Goal: Transaction & Acquisition: Purchase product/service

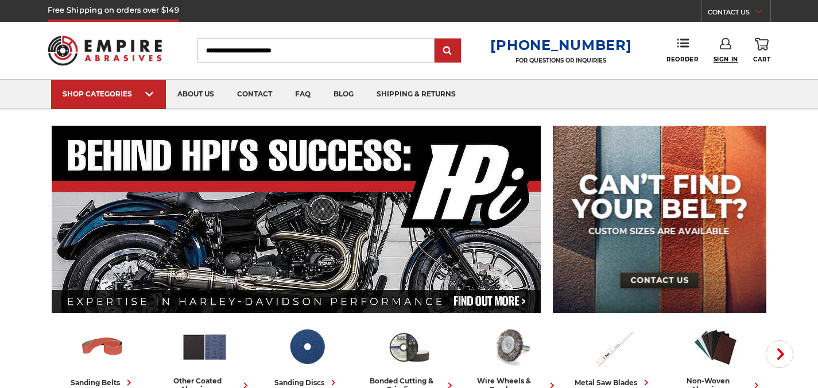
type input "**********"
click at [722, 60] on span "Sign In" at bounding box center [725, 59] width 25 height 7
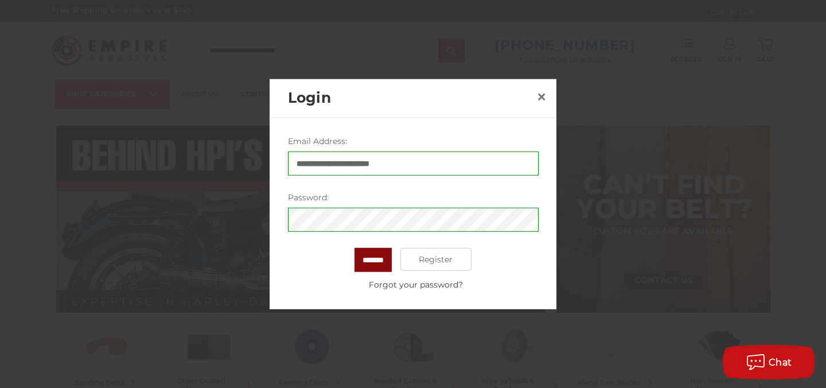
click at [381, 264] on input "*******" at bounding box center [373, 260] width 37 height 24
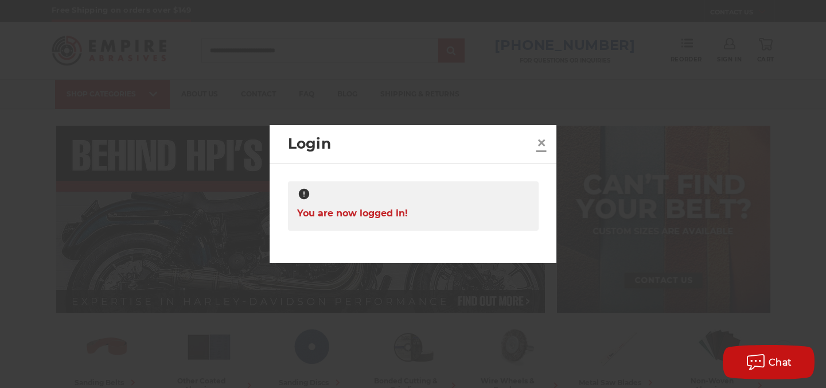
click at [541, 142] on span "×" at bounding box center [541, 142] width 10 height 22
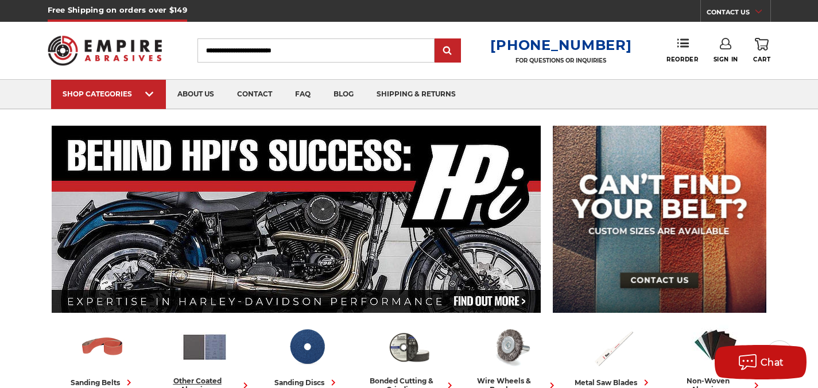
scroll to position [216, 0]
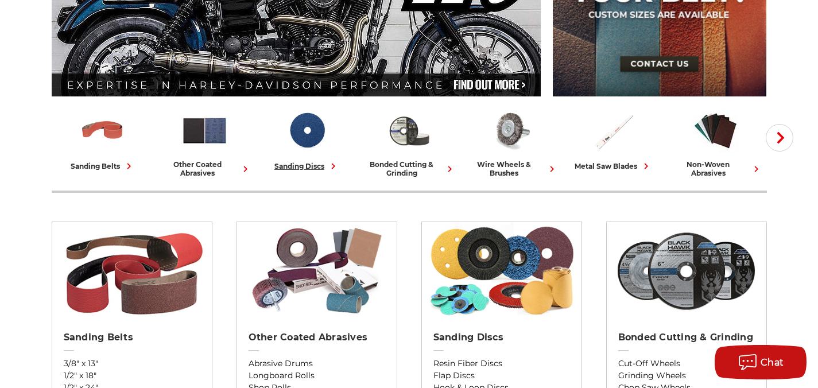
click at [297, 168] on div "sanding discs" at bounding box center [306, 166] width 65 height 12
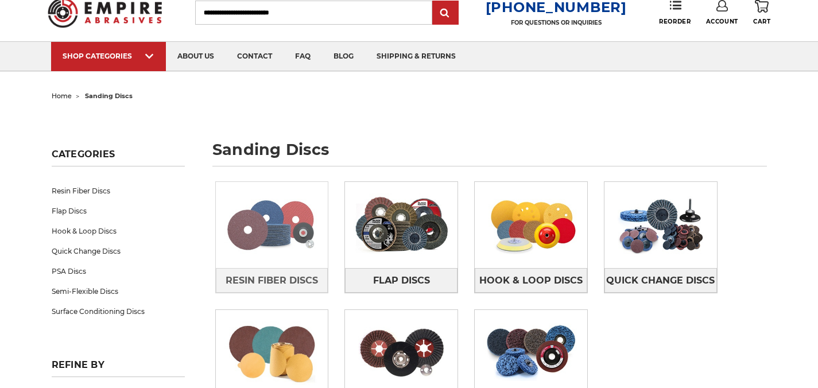
scroll to position [84, 0]
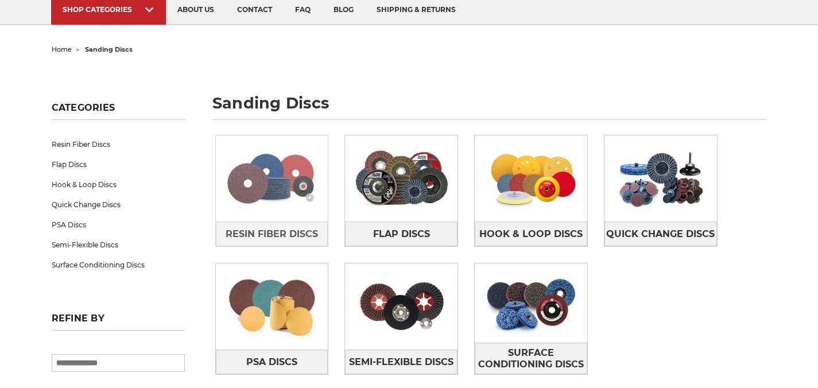
click at [283, 192] on img at bounding box center [272, 178] width 112 height 79
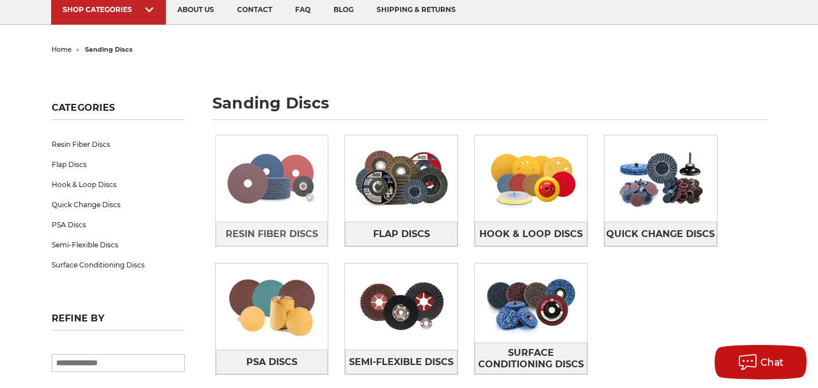
scroll to position [0, 0]
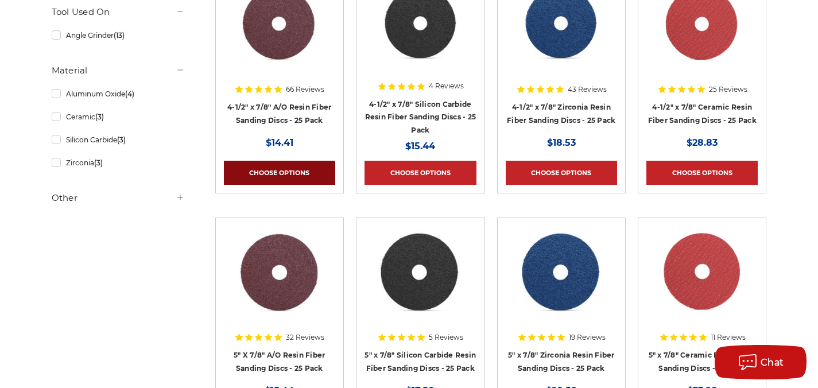
scroll to position [277, 0]
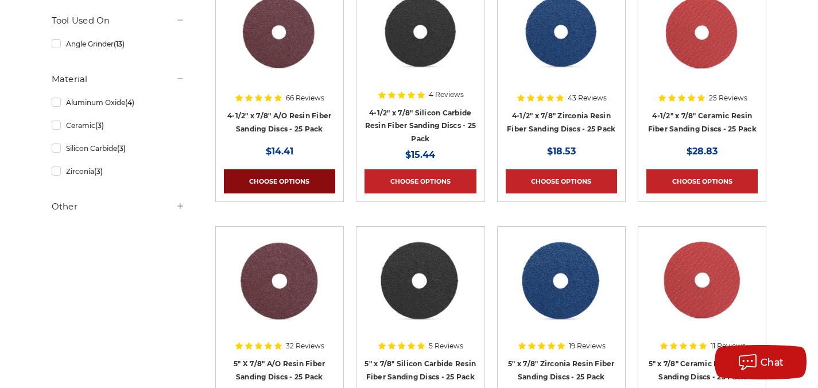
click at [300, 182] on link "Choose Options" at bounding box center [279, 181] width 111 height 24
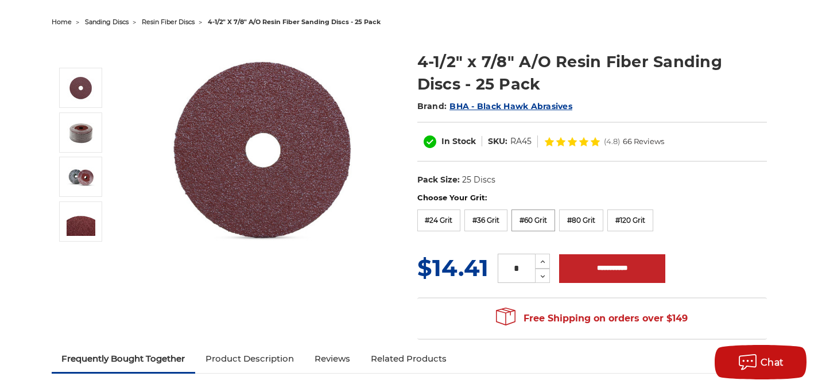
click at [543, 221] on label "#60 Grit" at bounding box center [533, 220] width 44 height 22
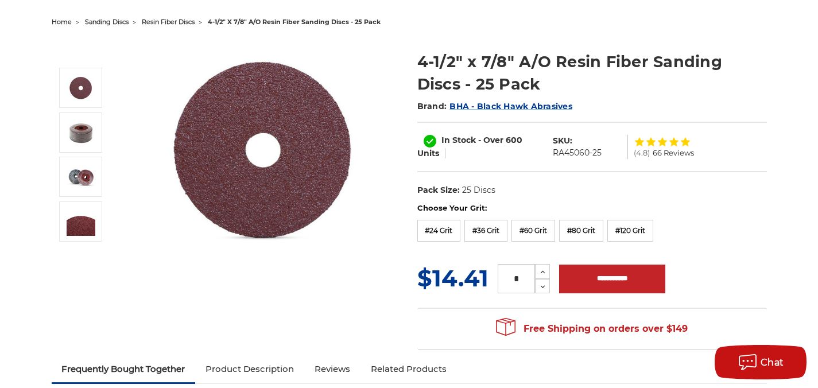
click at [521, 283] on input "*" at bounding box center [515, 278] width 37 height 29
drag, startPoint x: 521, startPoint y: 282, endPoint x: 499, endPoint y: 282, distance: 22.4
click at [499, 282] on input "*" at bounding box center [515, 278] width 37 height 29
type input "**"
click at [598, 285] on input "**********" at bounding box center [612, 278] width 106 height 29
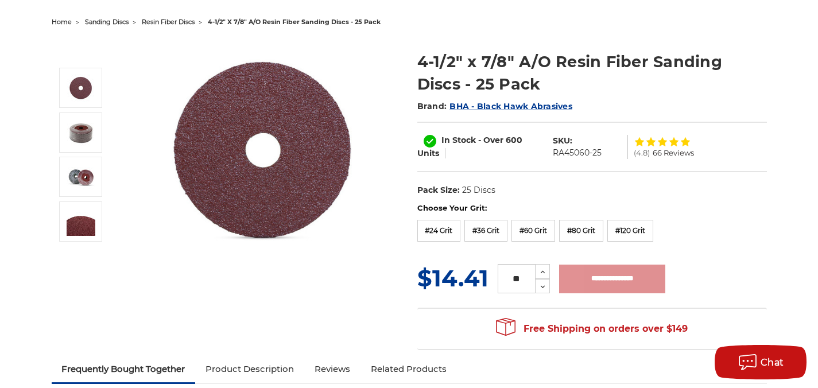
type input "**********"
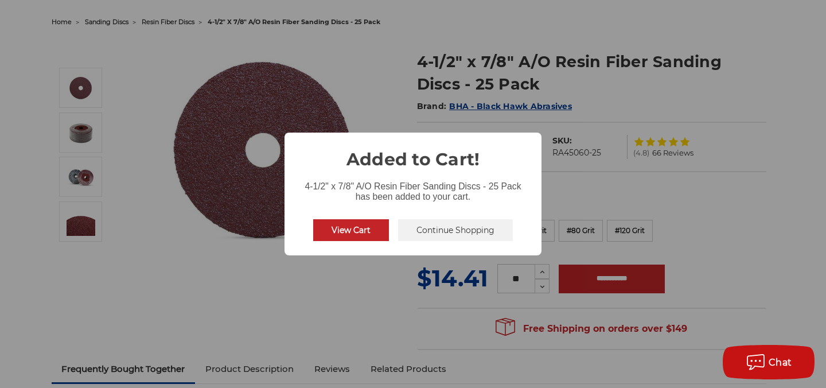
click at [366, 231] on button "View Cart" at bounding box center [351, 230] width 76 height 22
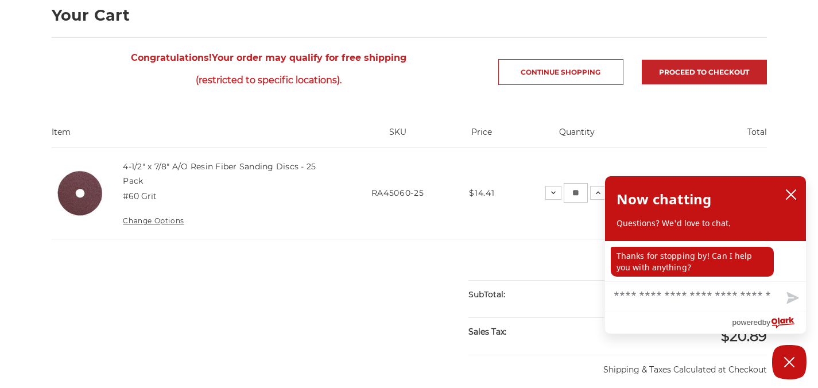
scroll to position [172, 0]
click at [791, 193] on icon "close chatbox" at bounding box center [790, 194] width 11 height 11
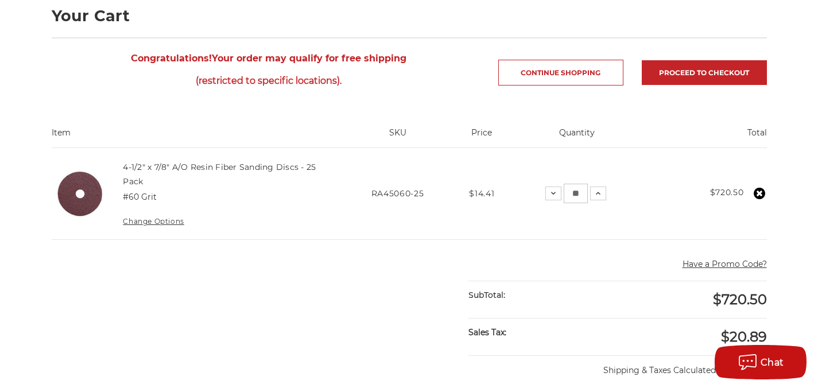
drag, startPoint x: 583, startPoint y: 193, endPoint x: 566, endPoint y: 191, distance: 17.3
click at [566, 191] on input "**" at bounding box center [575, 194] width 24 height 20
type input "**"
click at [582, 193] on input "**" at bounding box center [575, 194] width 24 height 20
type input "**"
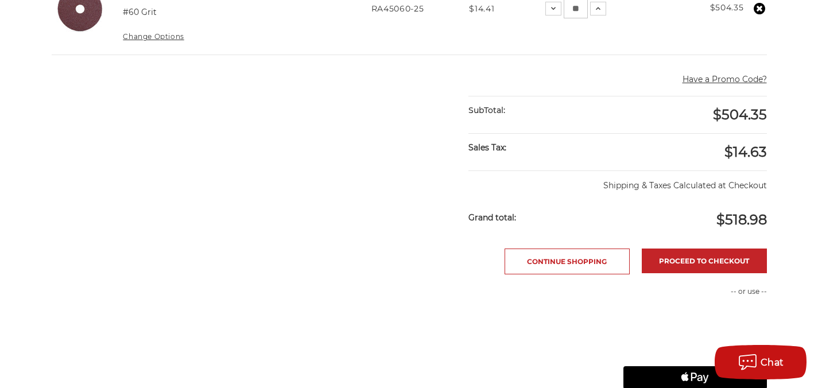
scroll to position [359, 0]
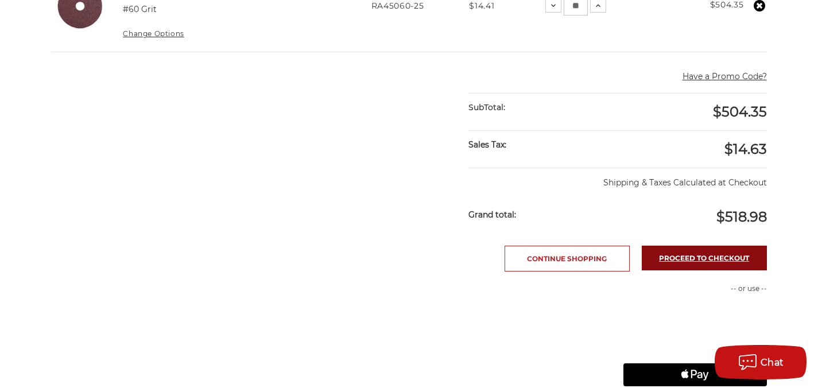
click at [725, 260] on link "Proceed to checkout" at bounding box center [703, 258] width 125 height 25
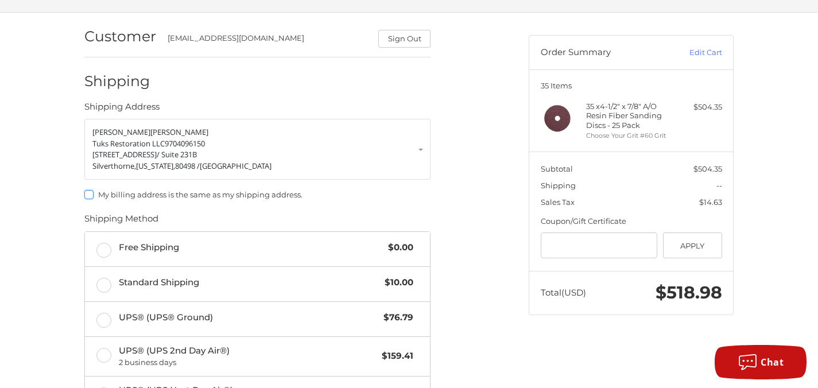
scroll to position [158, 0]
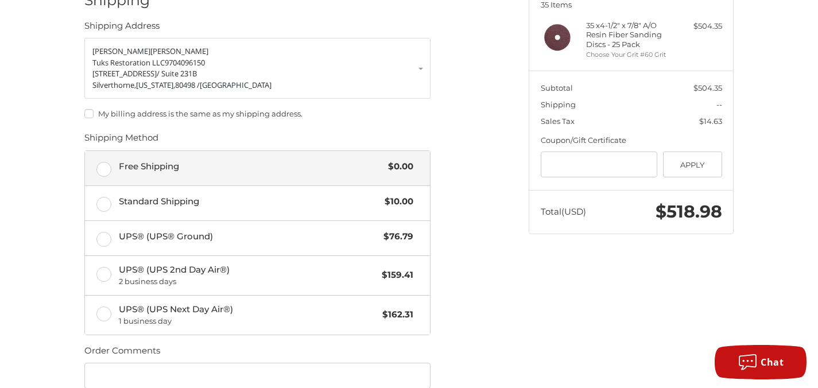
click at [219, 176] on label "Free Shipping $0.00" at bounding box center [257, 168] width 345 height 34
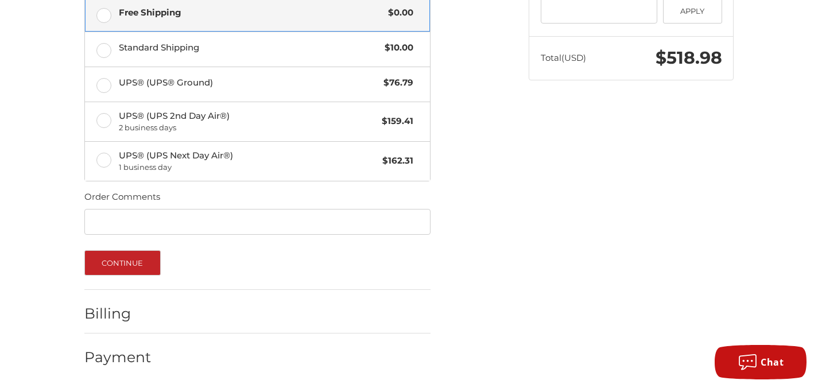
scroll to position [313, 0]
click at [244, 221] on input "Order Comments" at bounding box center [257, 222] width 346 height 26
type input "*"
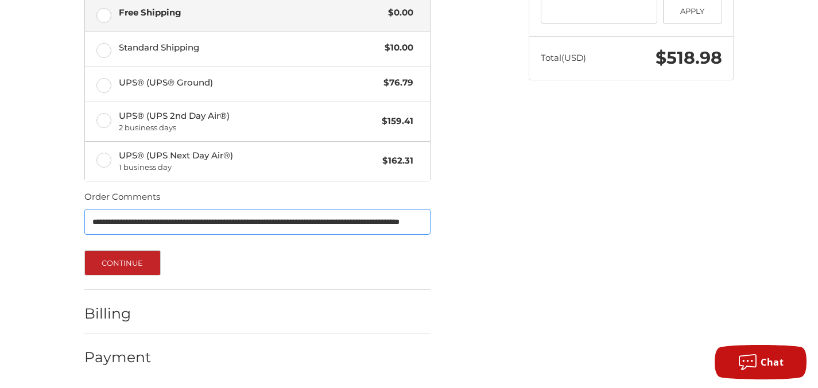
scroll to position [0, 132]
type input "**********"
click at [130, 259] on button "Continue" at bounding box center [122, 262] width 76 height 25
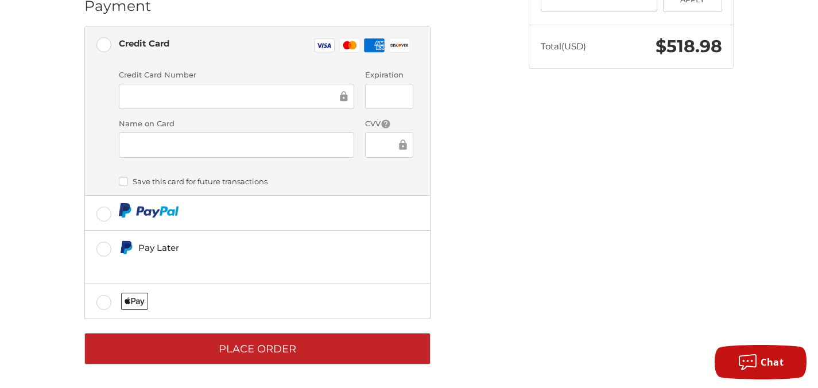
scroll to position [325, 0]
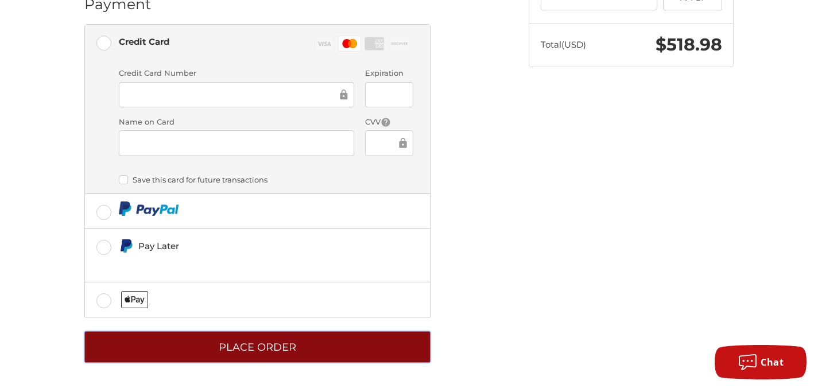
click at [302, 346] on button "Place Order" at bounding box center [257, 347] width 346 height 32
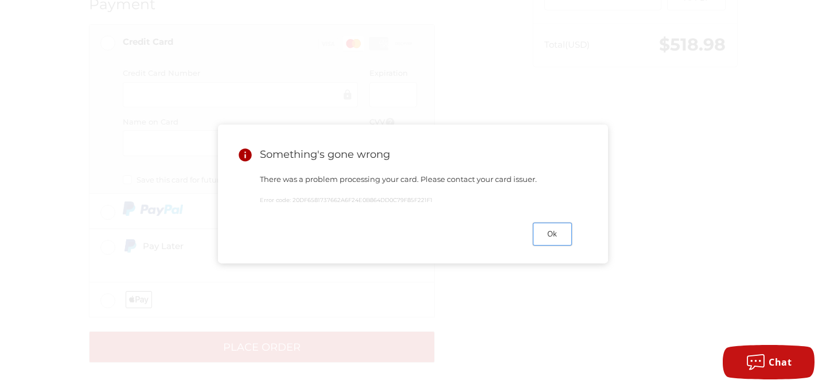
click at [548, 239] on button "Ok" at bounding box center [552, 234] width 39 height 22
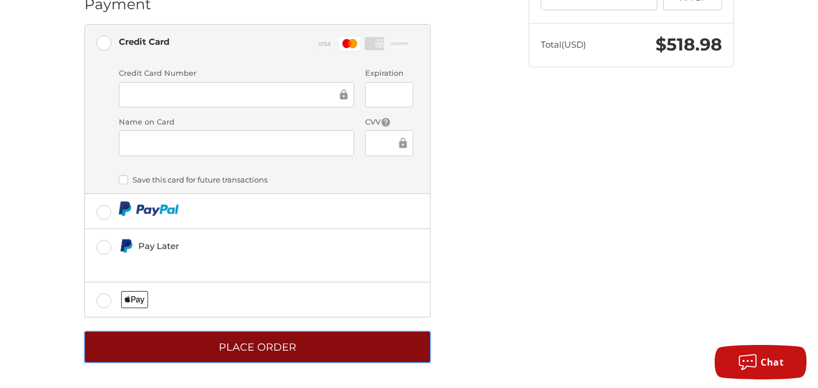
click at [319, 351] on button "Place Order" at bounding box center [257, 347] width 346 height 32
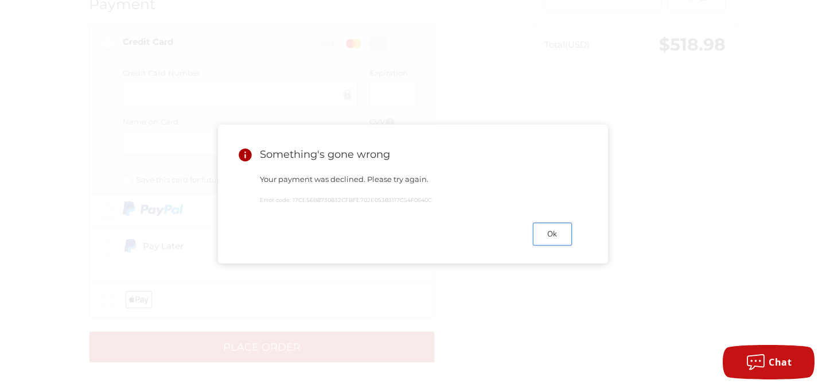
click at [555, 232] on button "Ok" at bounding box center [552, 234] width 39 height 22
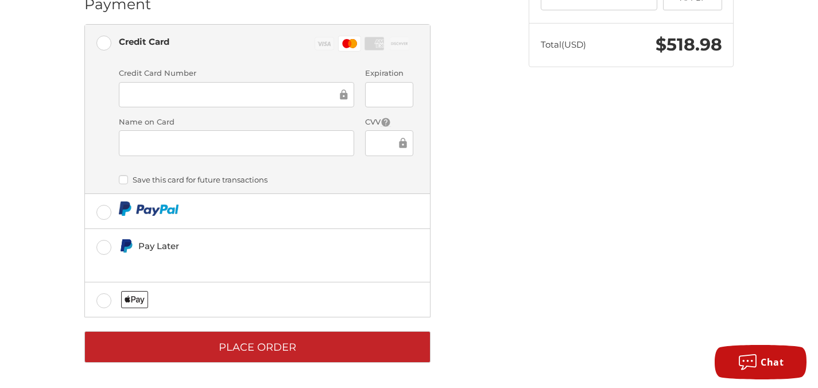
click at [465, 270] on ol "Customer tuksrestoration@gmail.com Sign Out Shipping Enrique Vega Tuks Restorat…" at bounding box center [279, 64] width 391 height 598
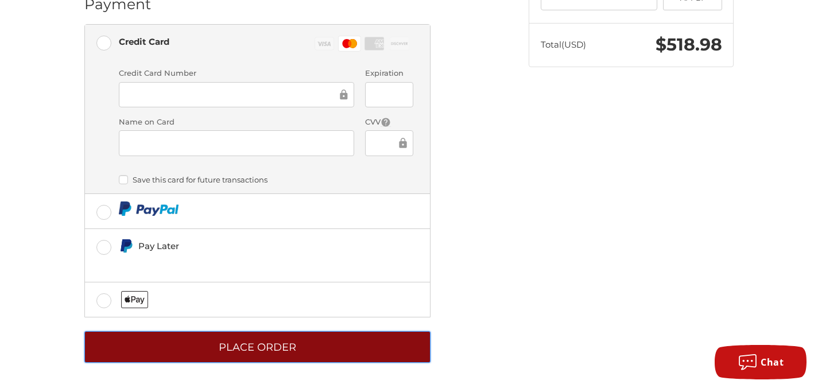
click at [313, 341] on button "Place Order" at bounding box center [257, 347] width 346 height 32
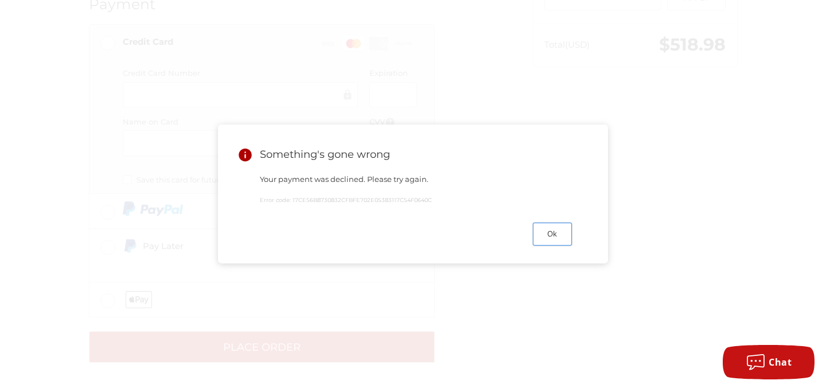
click at [549, 236] on button "Ok" at bounding box center [552, 234] width 39 height 22
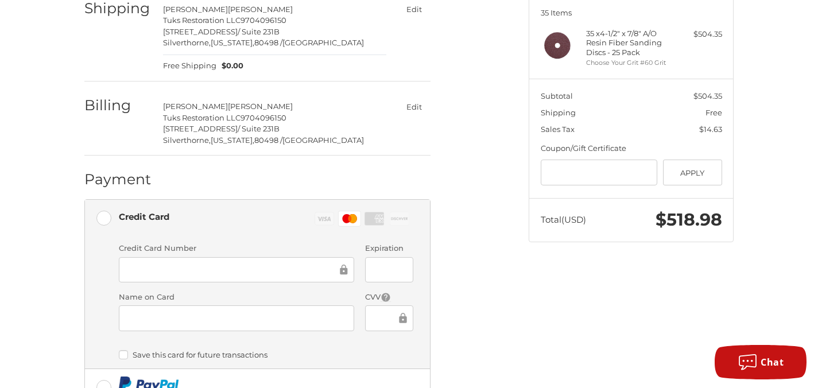
scroll to position [150, 0]
click at [413, 107] on button "Edit" at bounding box center [413, 106] width 33 height 17
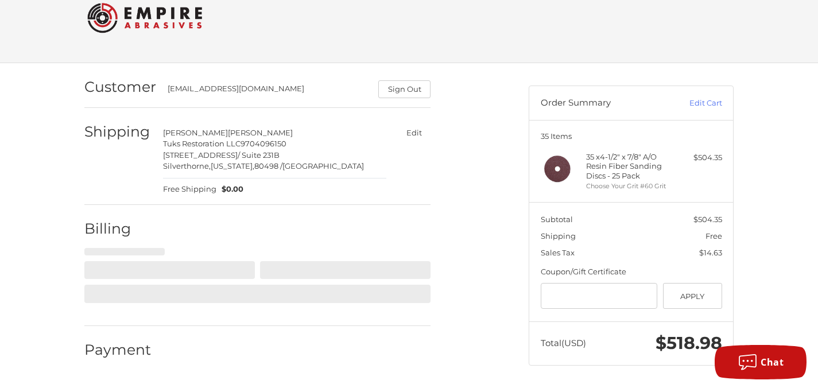
scroll to position [75, 0]
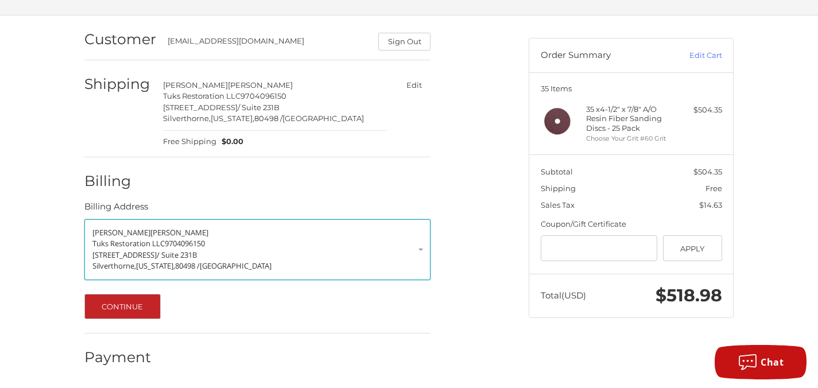
click at [235, 258] on p "207 Summit Place / Suite 231B" at bounding box center [257, 255] width 330 height 11
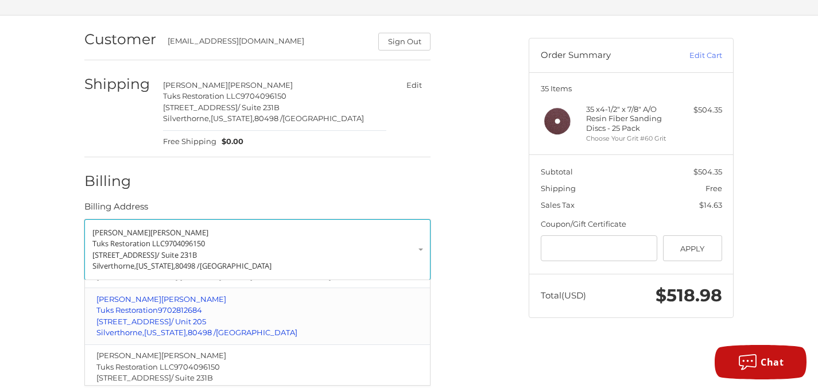
scroll to position [281, 0]
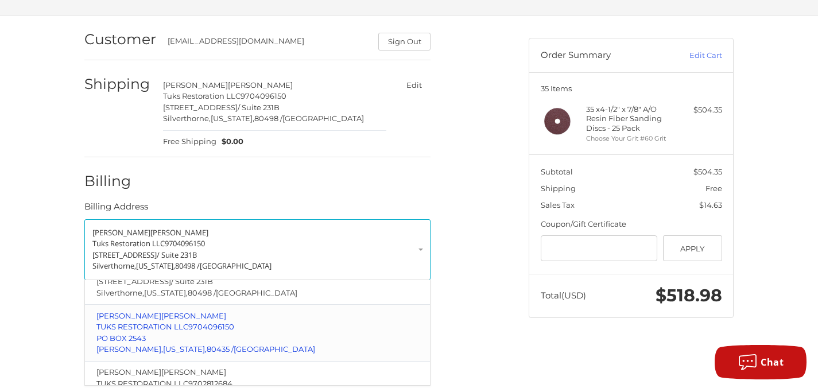
click at [281, 344] on p "DILLON, Colorado, 80435 / United States" at bounding box center [257, 349] width 322 height 11
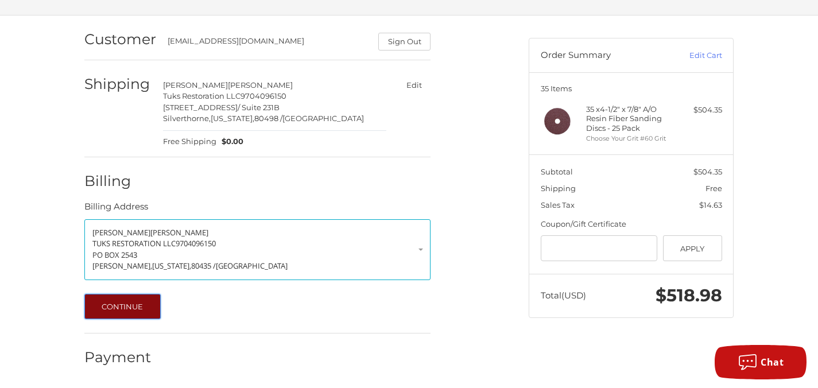
click at [141, 313] on button "Continue" at bounding box center [122, 306] width 76 height 25
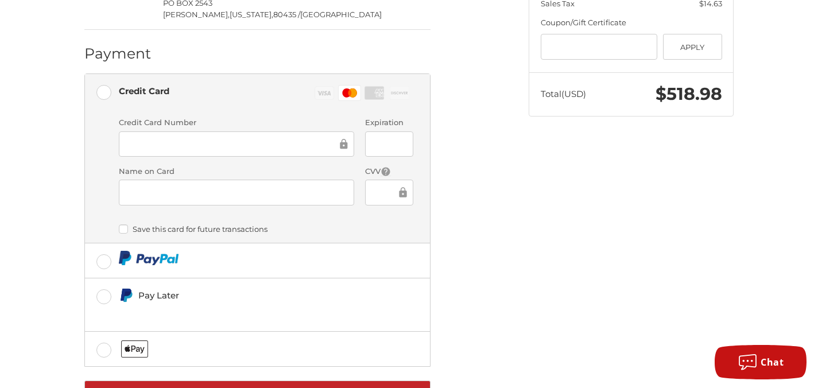
scroll to position [325, 0]
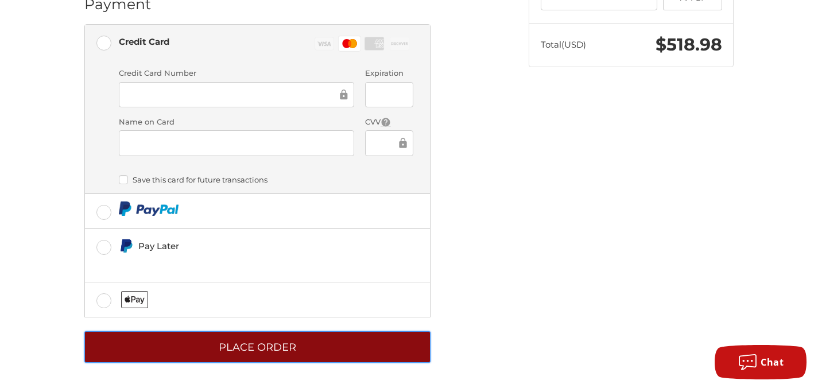
click at [328, 349] on button "Place Order" at bounding box center [257, 347] width 346 height 32
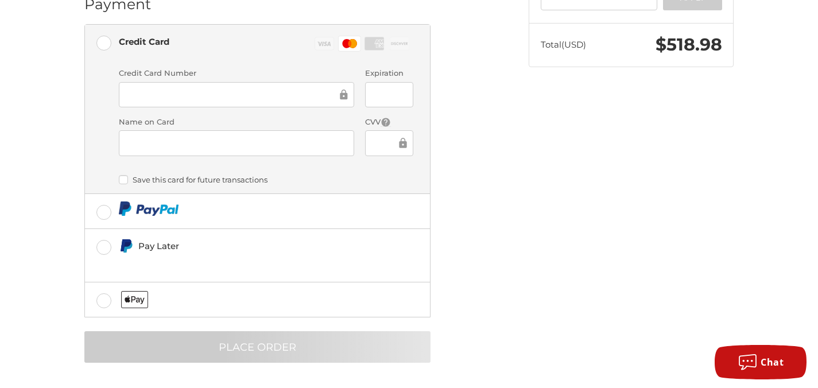
scroll to position [22, 0]
